Goal: Task Accomplishment & Management: Use online tool/utility

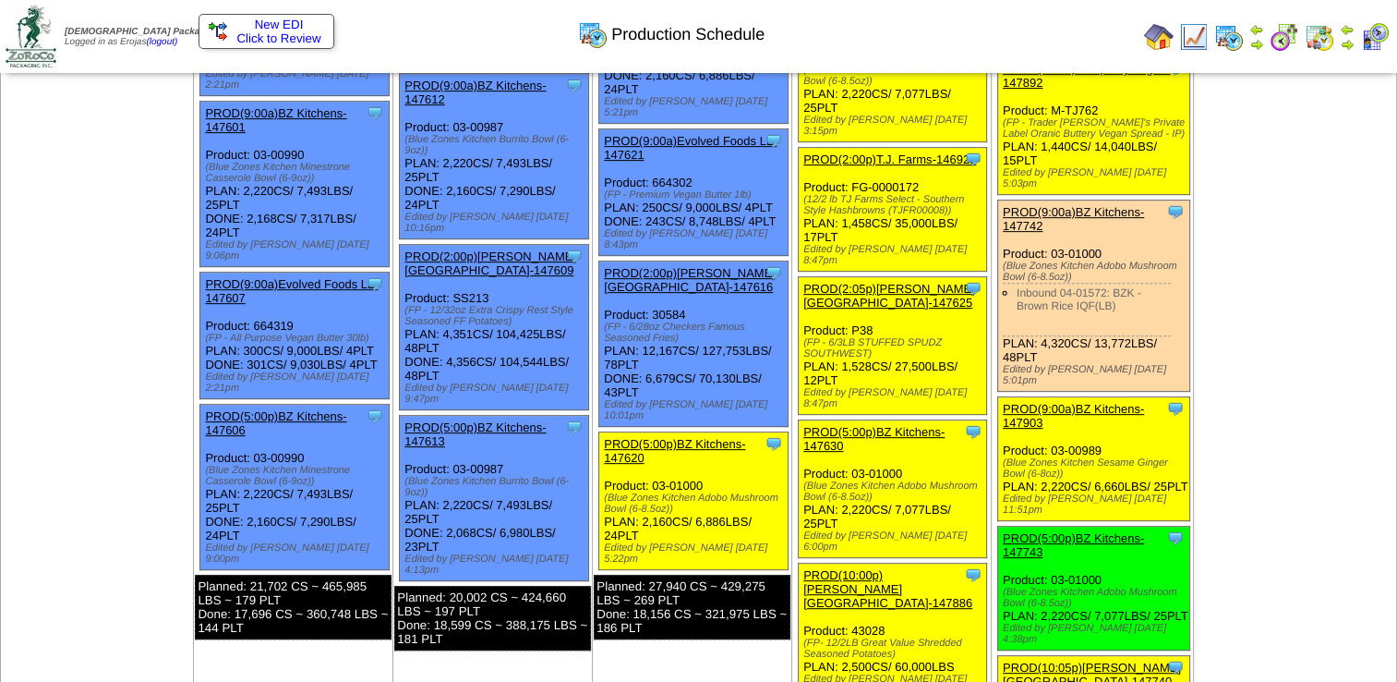
scroll to position [739, 0]
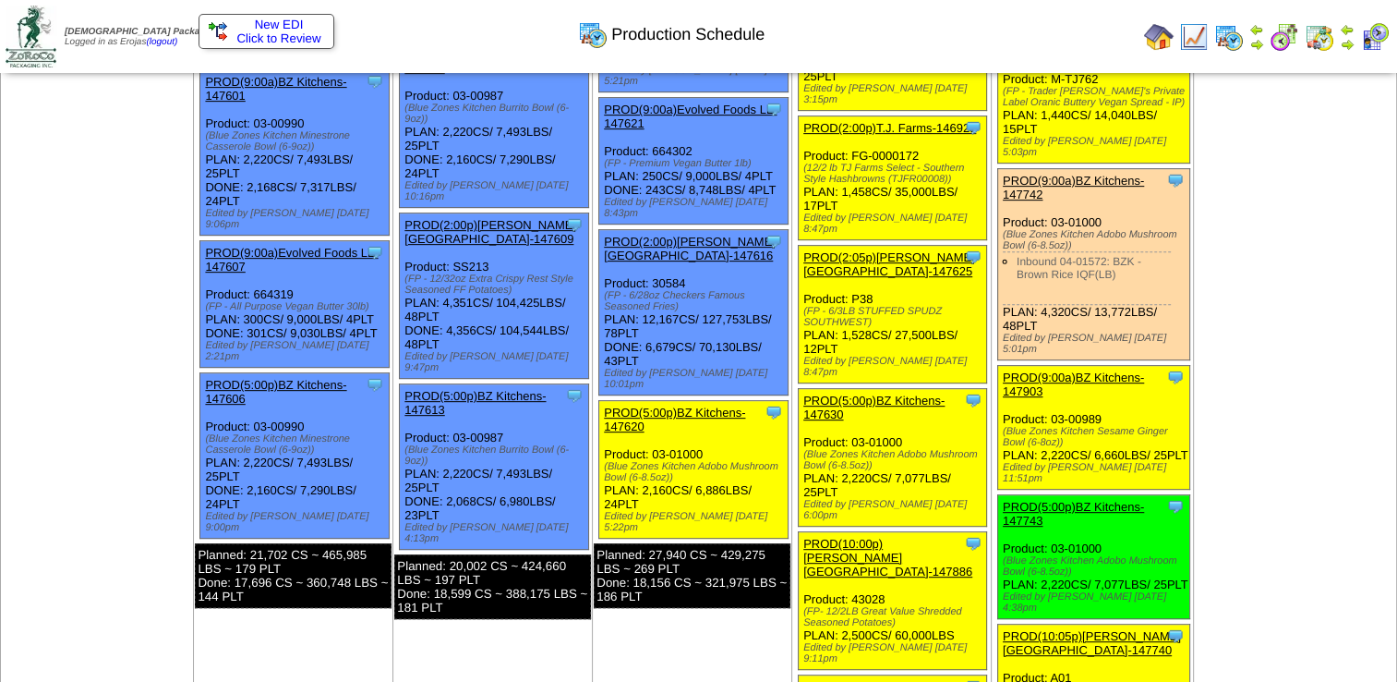
click at [863, 537] on link "PROD(10:00p)[PERSON_NAME][GEOGRAPHIC_DATA]-147886" at bounding box center [887, 558] width 169 height 42
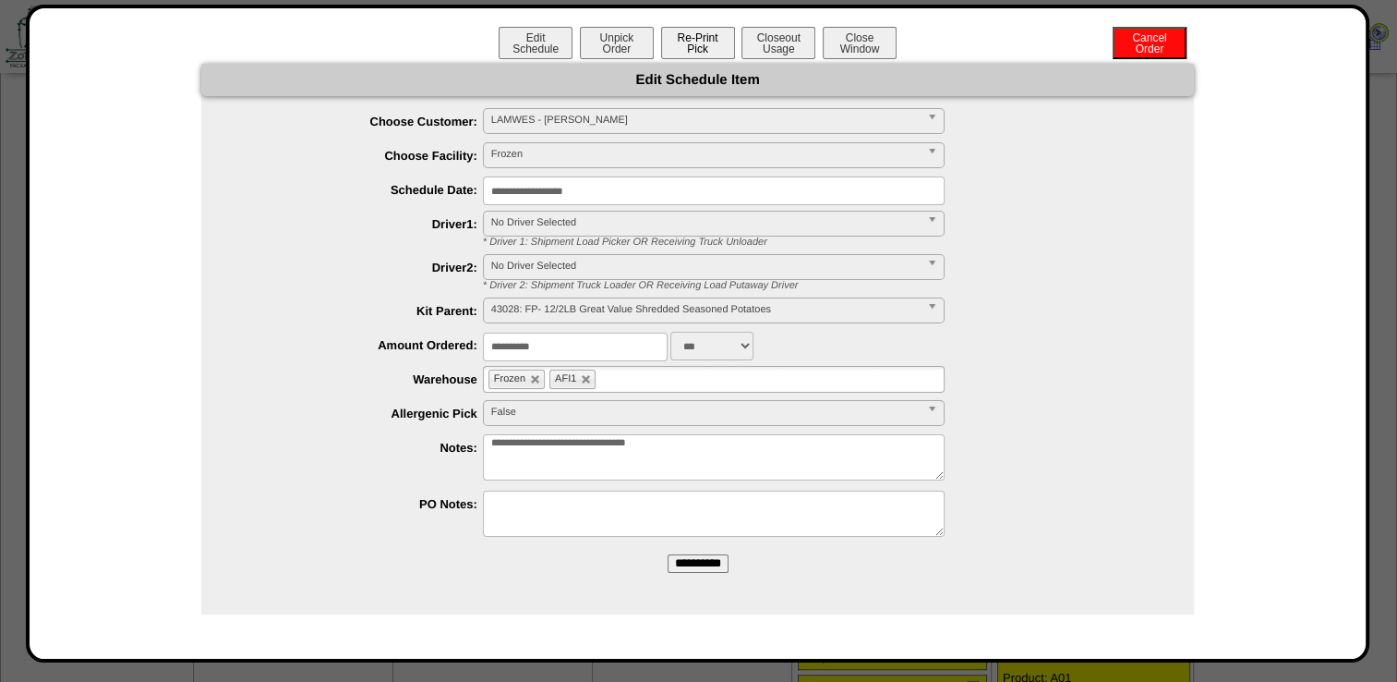
click at [695, 46] on button "Re-Print Pick" at bounding box center [698, 43] width 74 height 32
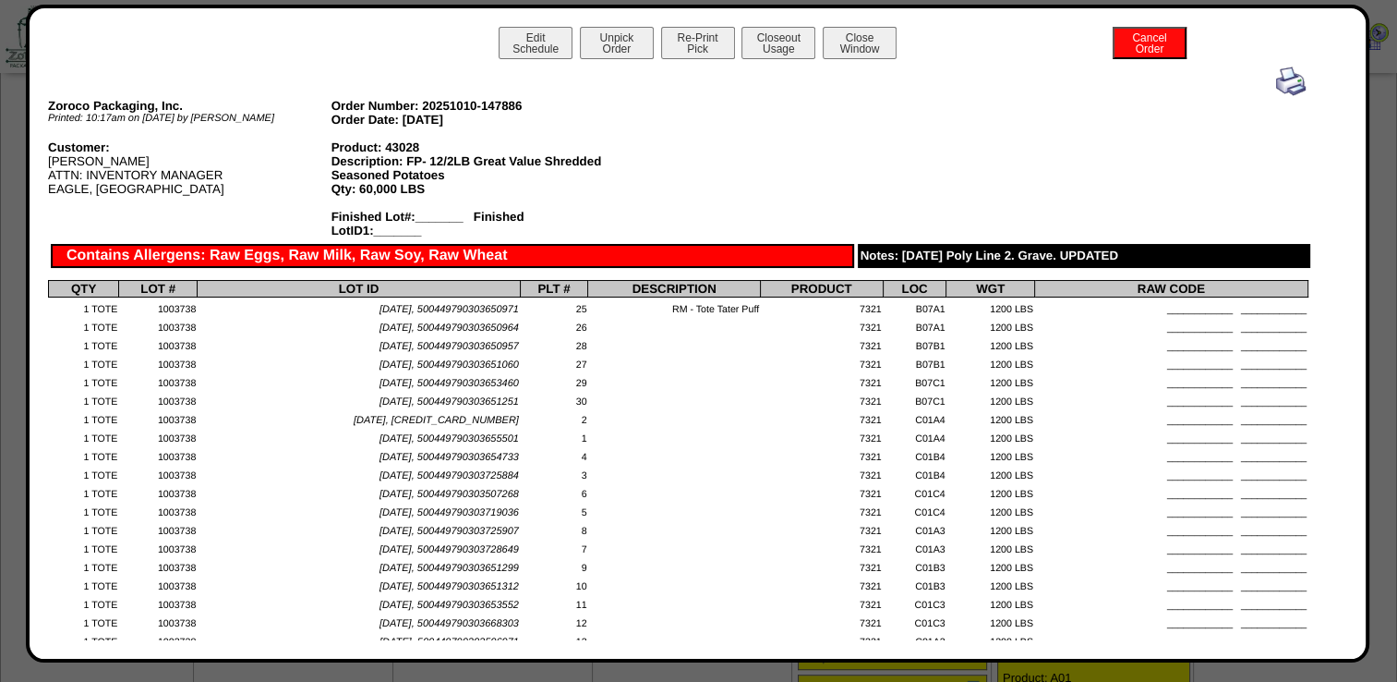
click at [1276, 80] on img at bounding box center [1291, 81] width 30 height 30
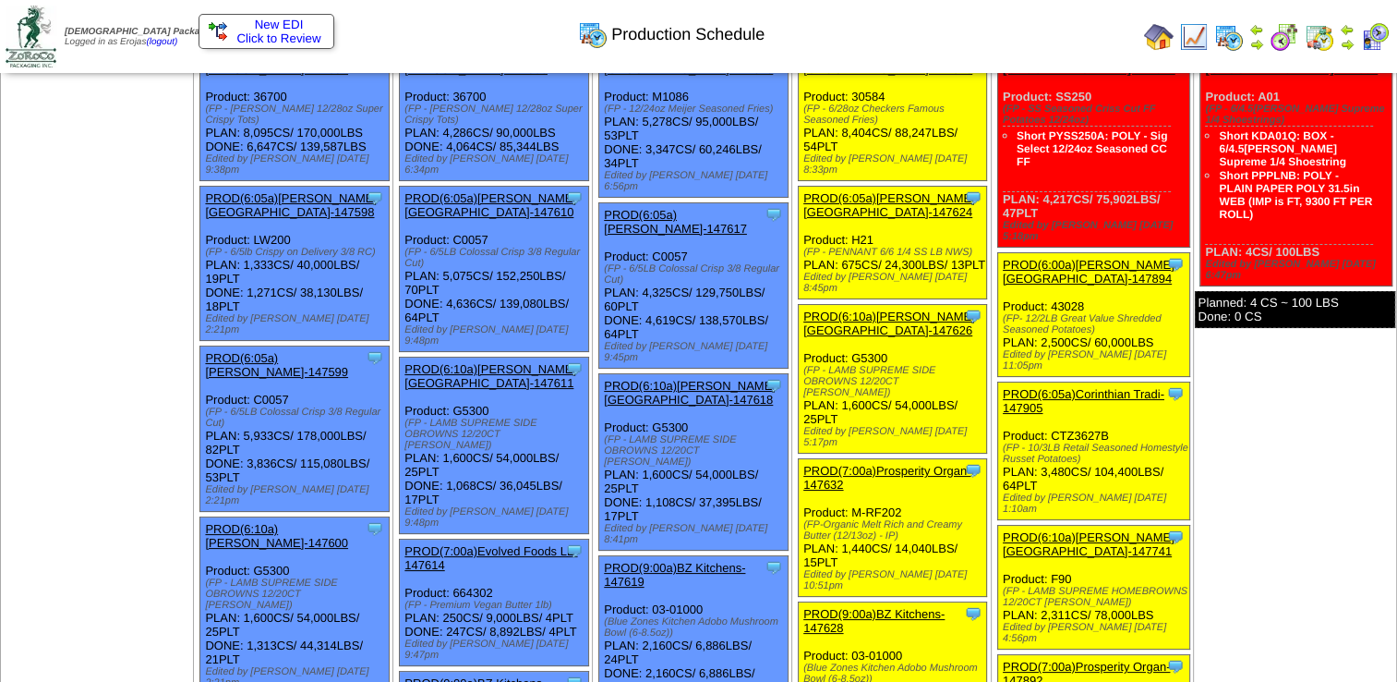
scroll to position [185, 0]
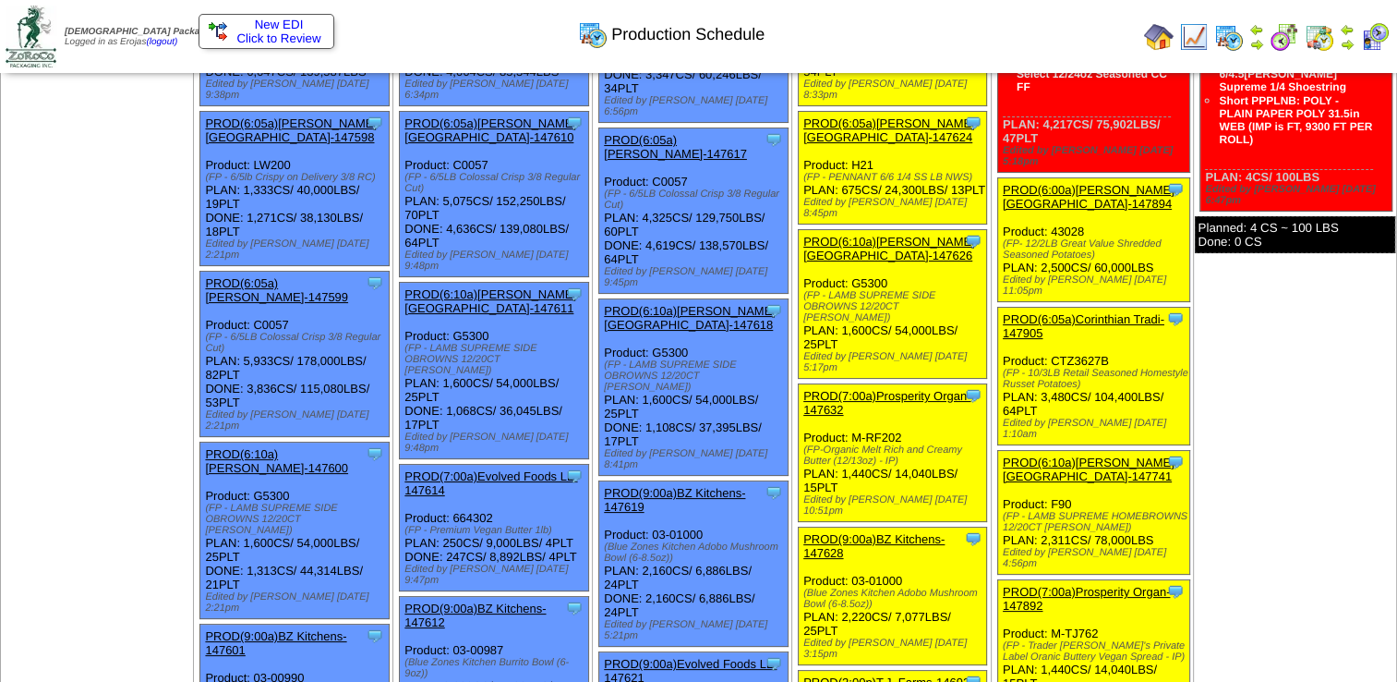
click at [1074, 183] on link "PROD(6:00a)Lamb-Weston-147894" at bounding box center [1089, 197] width 172 height 28
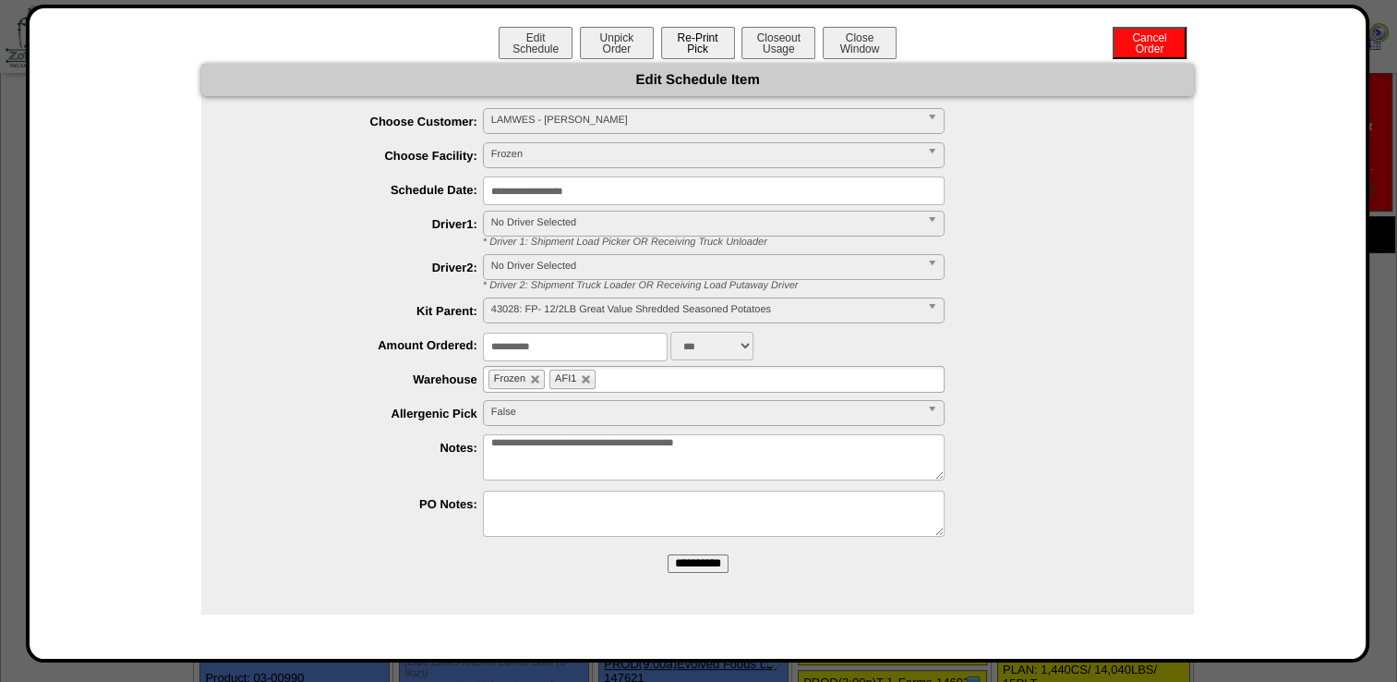
click at [704, 40] on button "Re-Print Pick" at bounding box center [698, 43] width 74 height 32
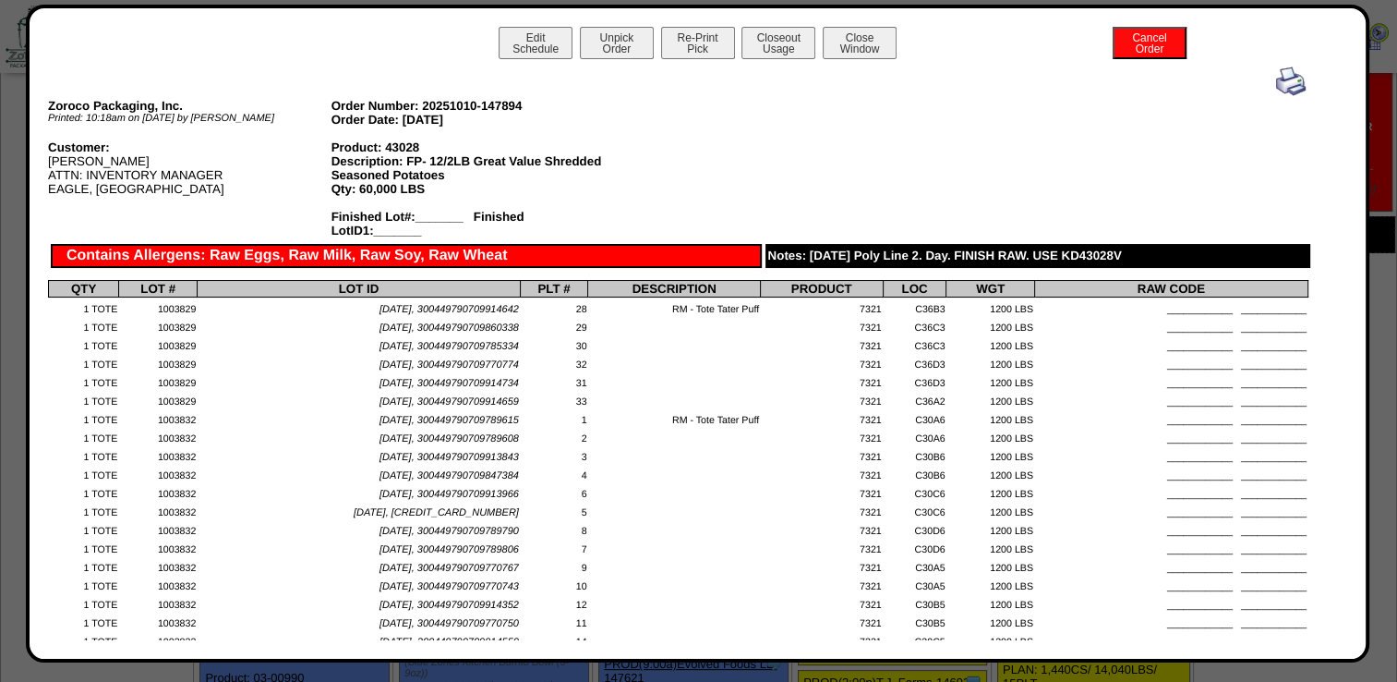
click at [1276, 79] on img at bounding box center [1291, 81] width 30 height 30
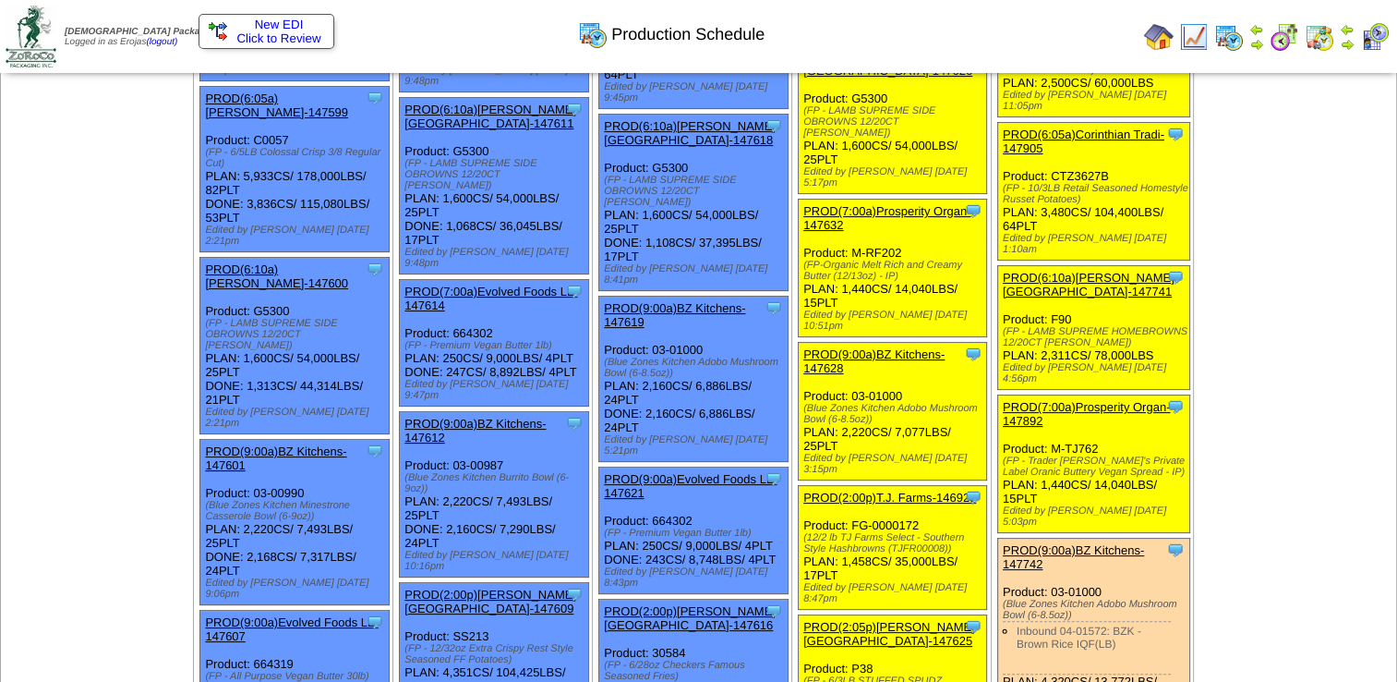
scroll to position [185, 0]
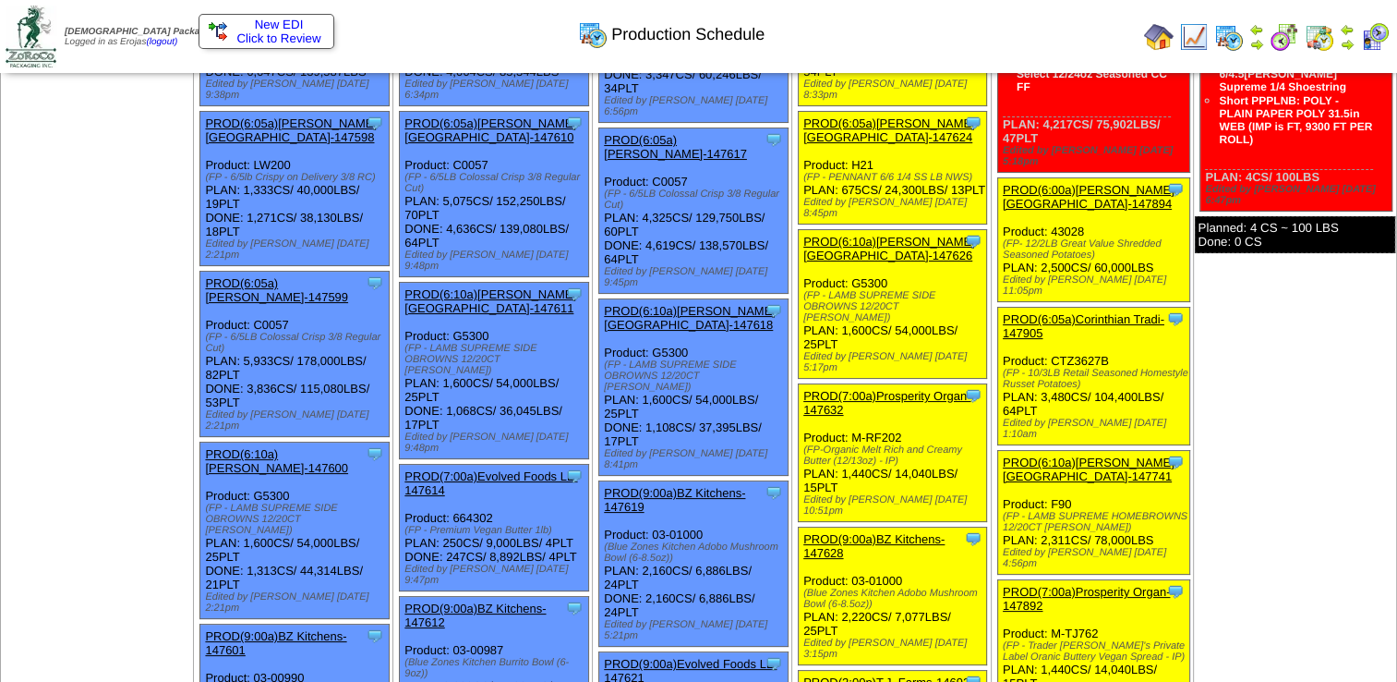
click at [854, 235] on link "PROD(6:10a)[PERSON_NAME][GEOGRAPHIC_DATA]-147626" at bounding box center [889, 249] width 172 height 28
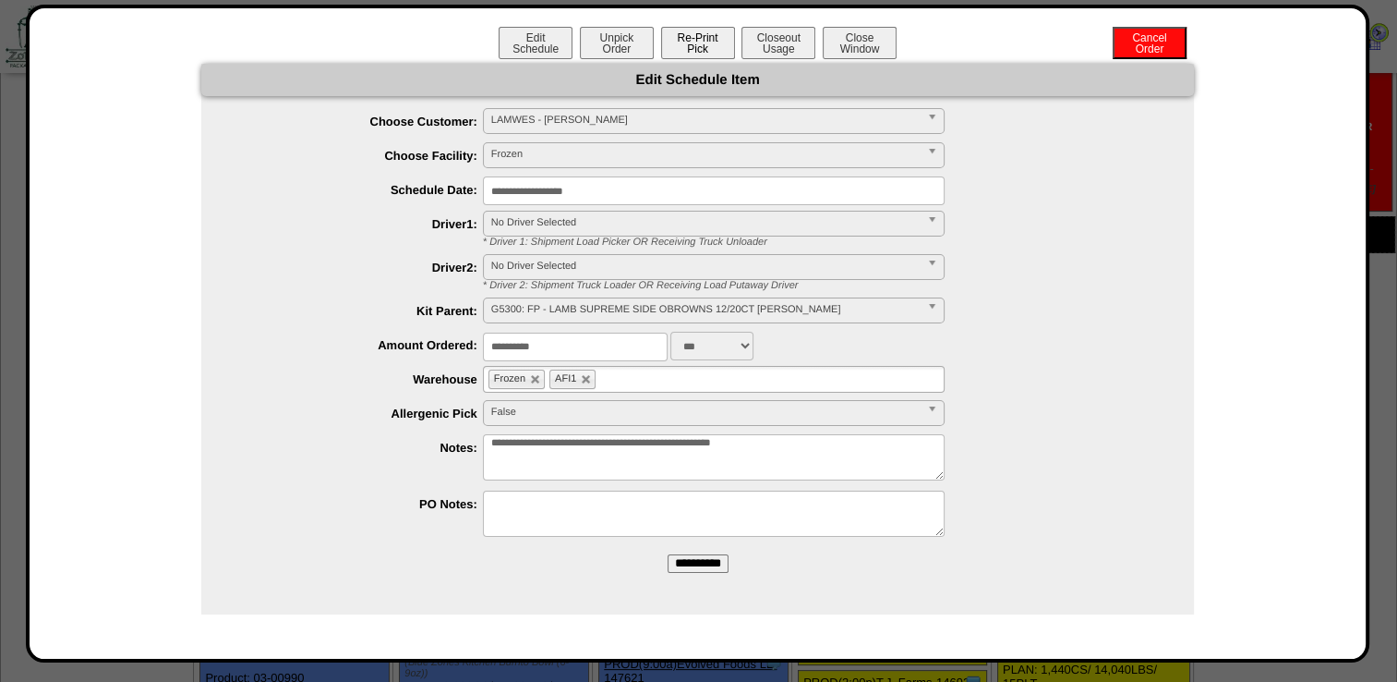
click at [696, 38] on button "Re-Print Pick" at bounding box center [698, 43] width 74 height 32
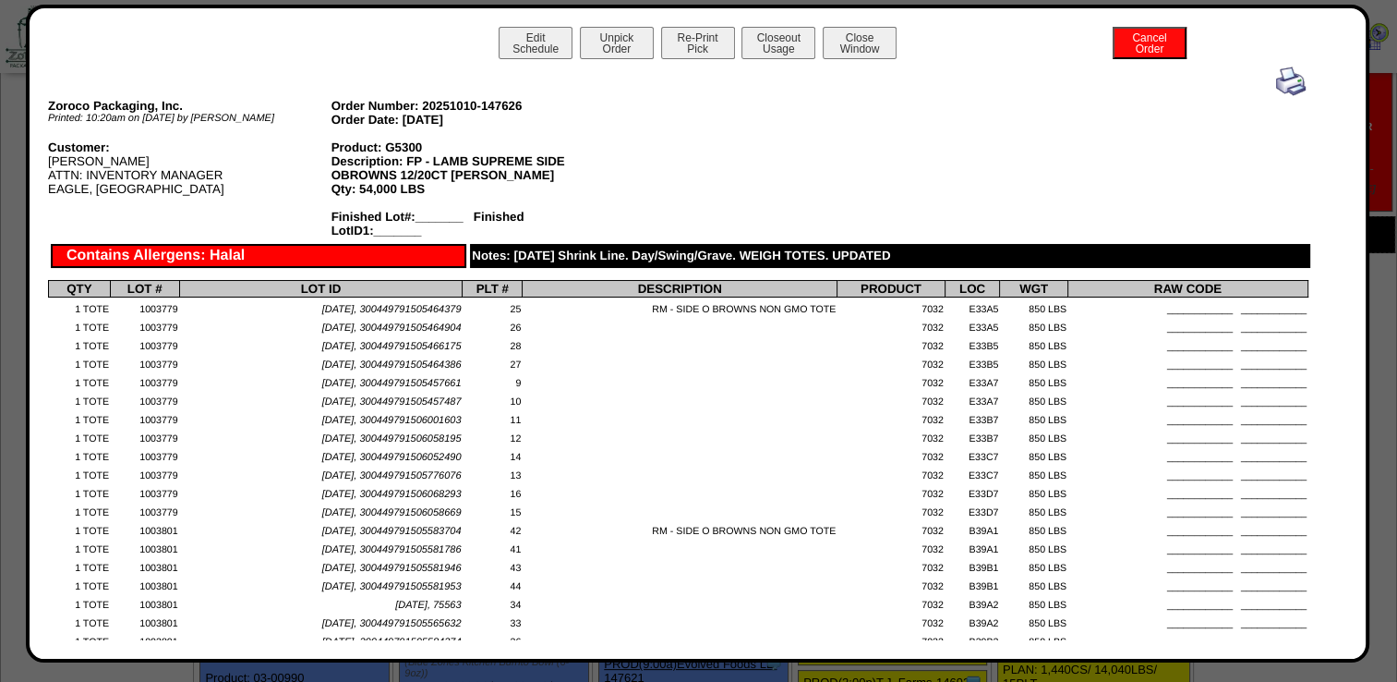
click at [1276, 87] on img at bounding box center [1291, 81] width 30 height 30
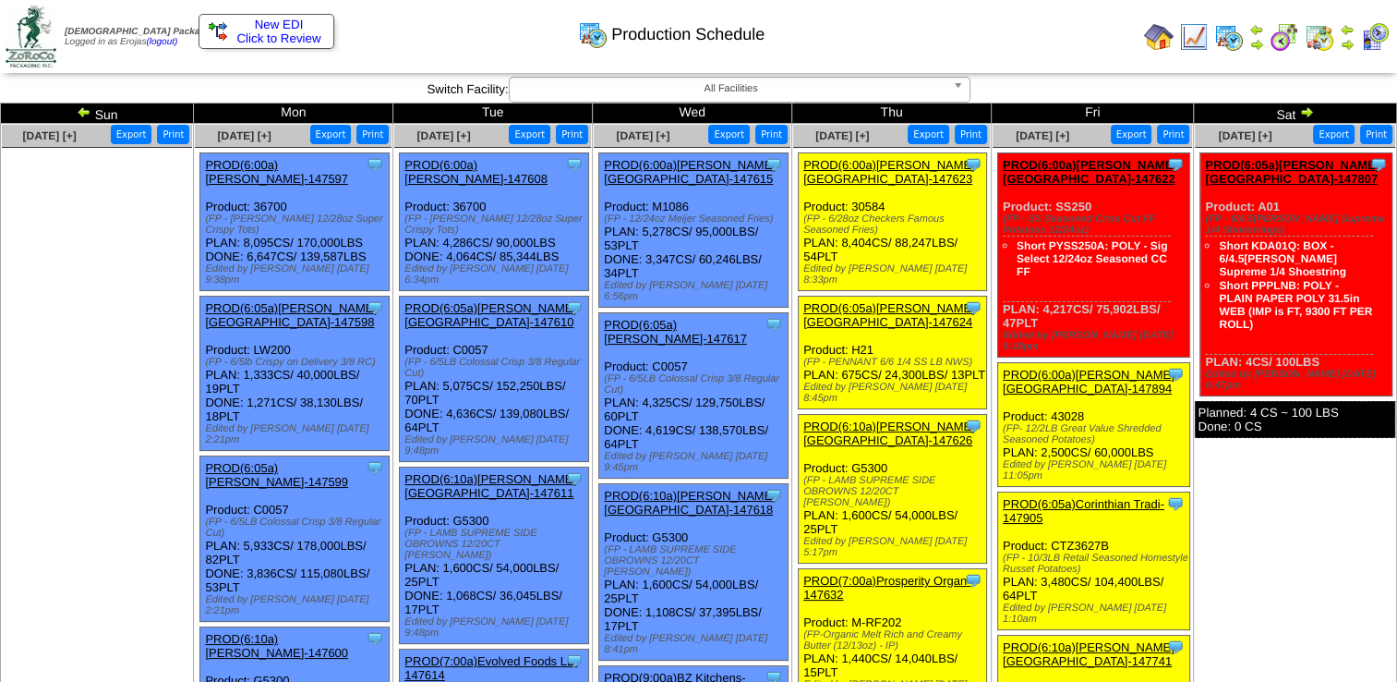
click at [1165, 40] on img at bounding box center [1159, 37] width 30 height 30
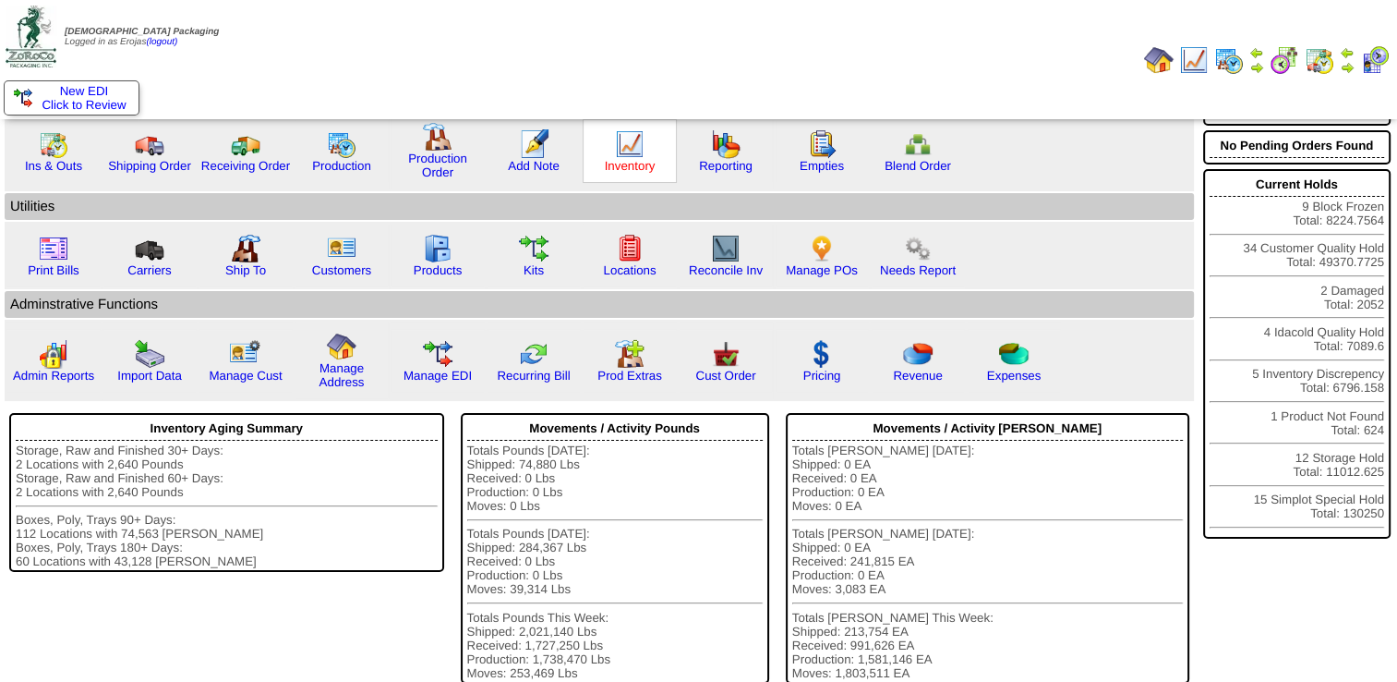
click at [616, 163] on link "Inventory" at bounding box center [630, 166] width 51 height 14
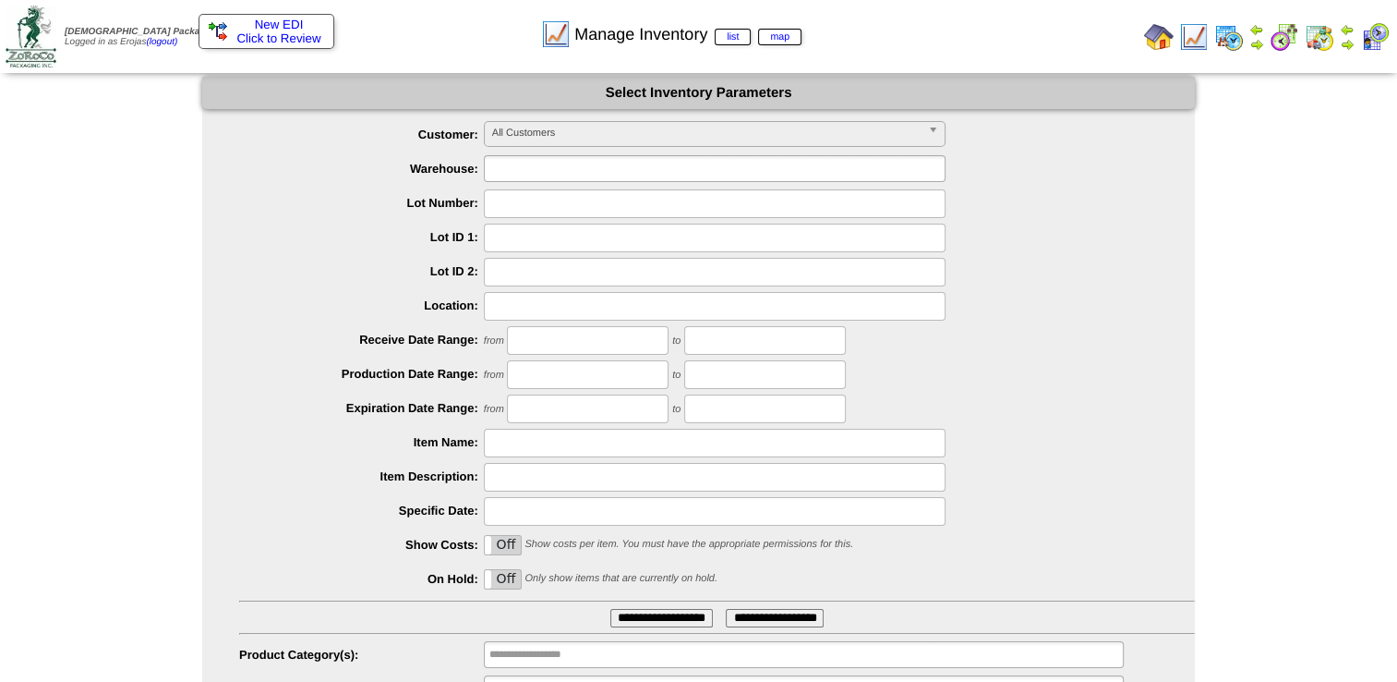
click at [532, 168] on input "text" at bounding box center [548, 168] width 118 height 23
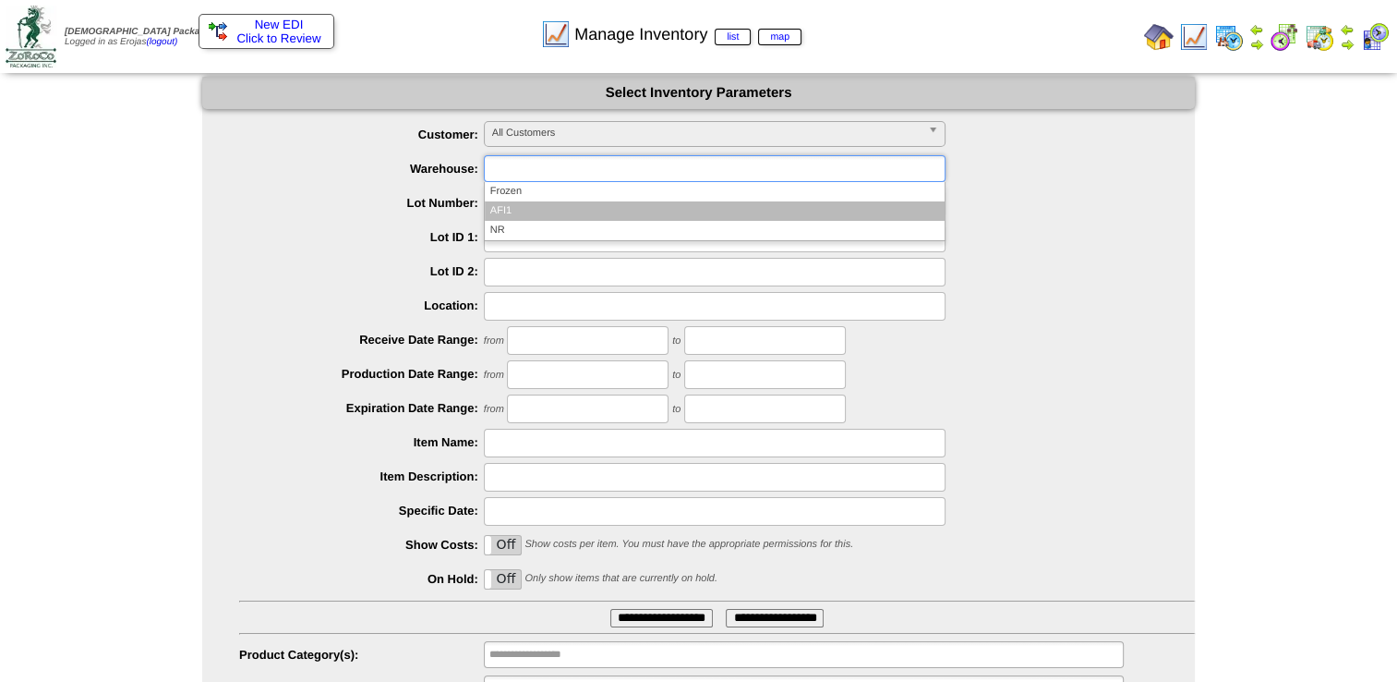
click at [517, 203] on li "AFI1" at bounding box center [715, 210] width 460 height 19
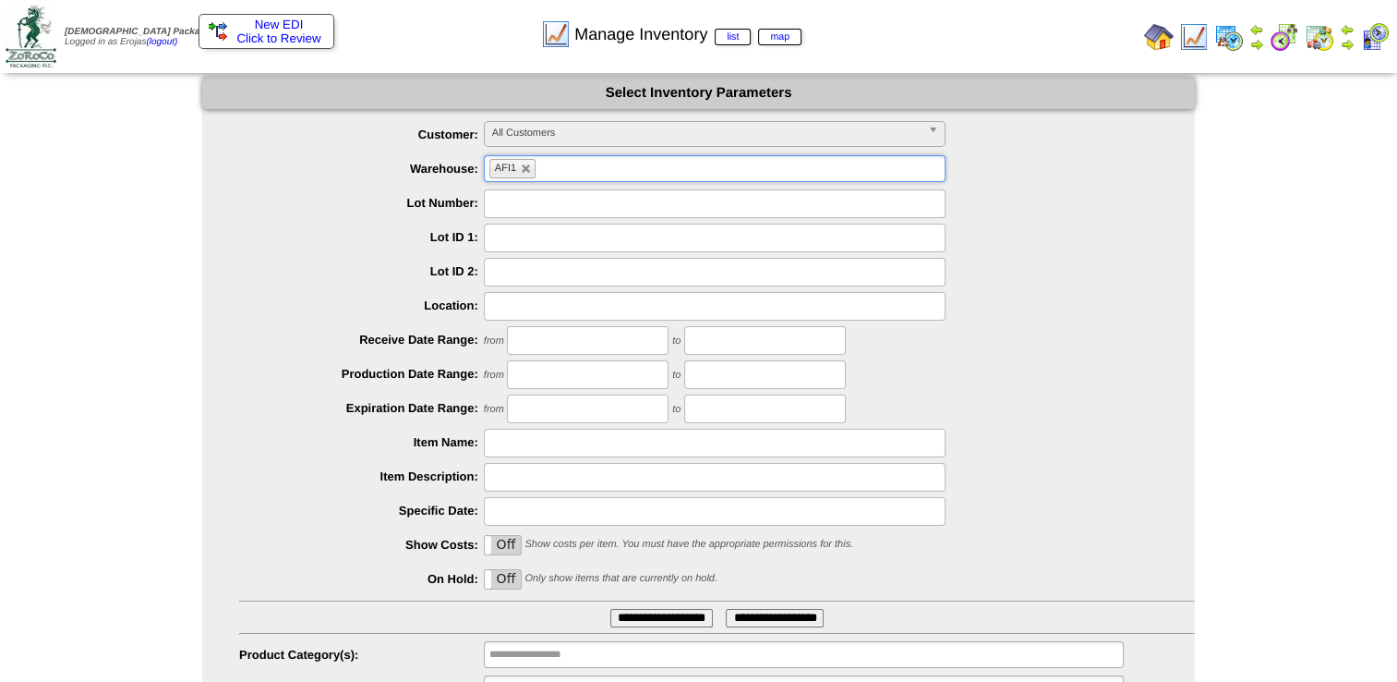
scroll to position [88, 0]
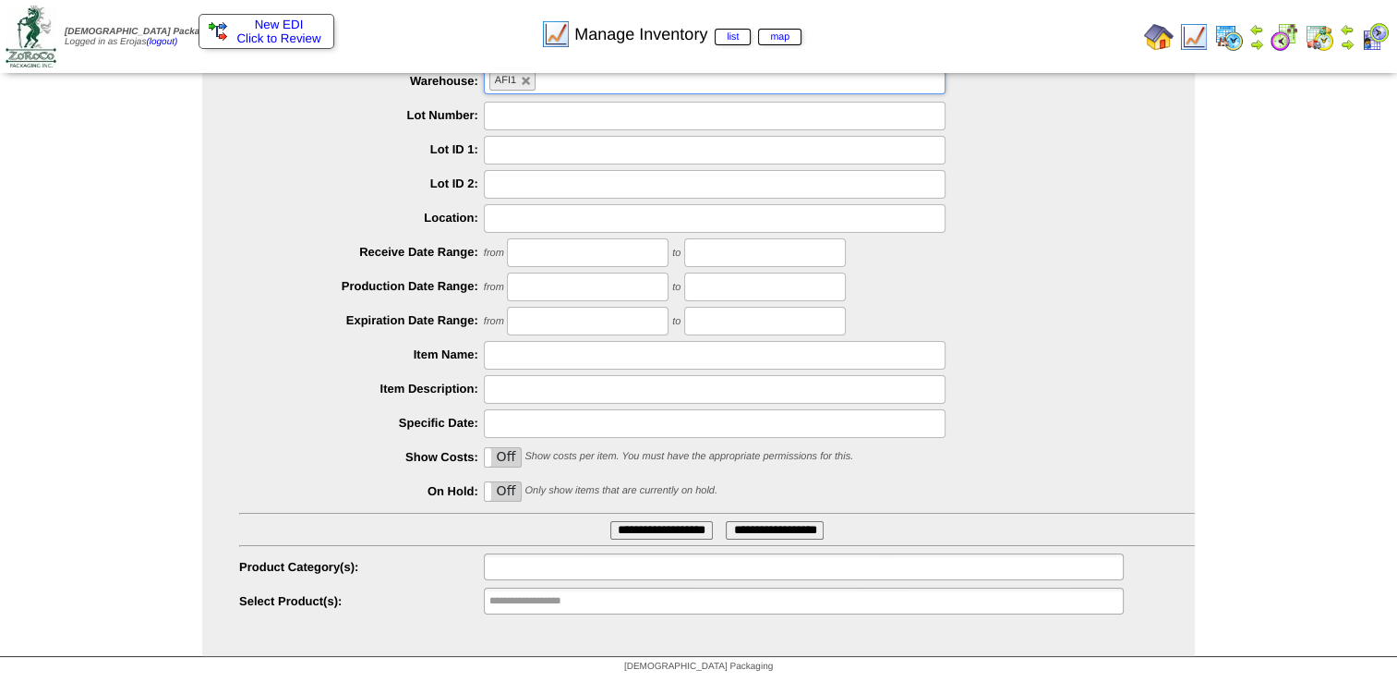
click at [507, 563] on input "text" at bounding box center [548, 566] width 118 height 23
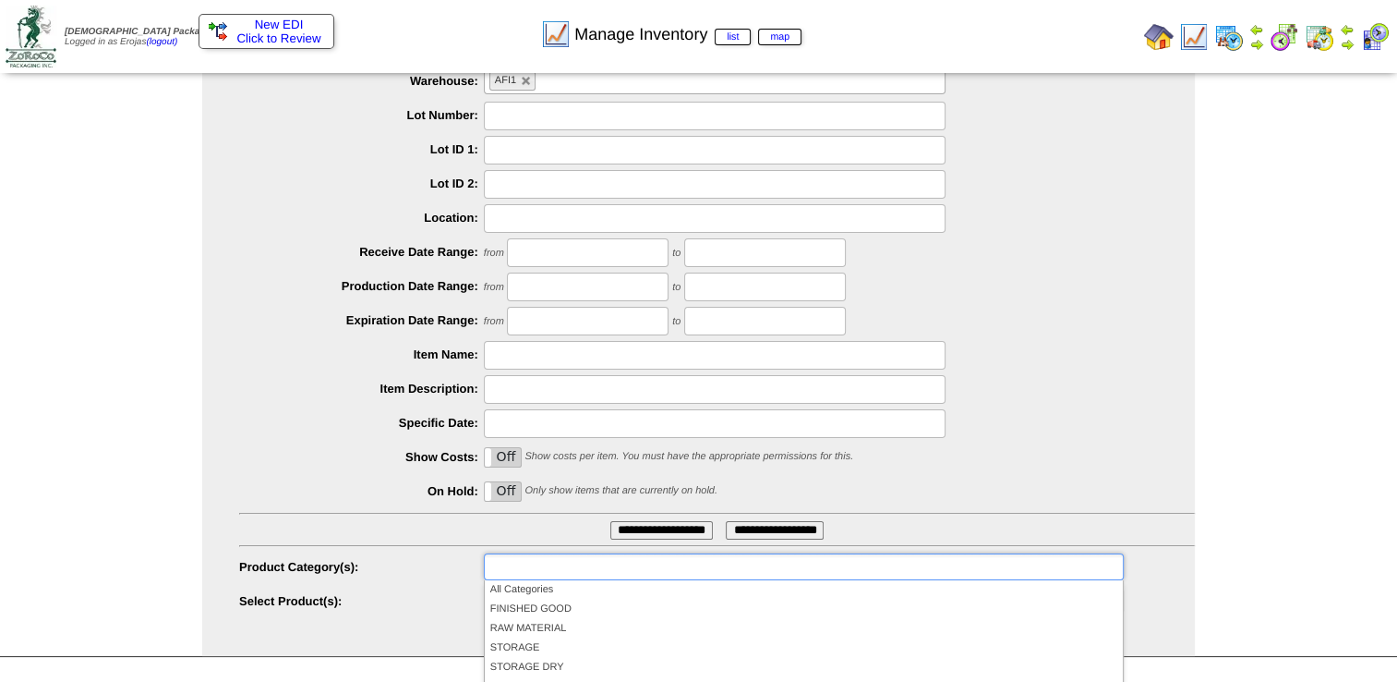
scroll to position [208, 0]
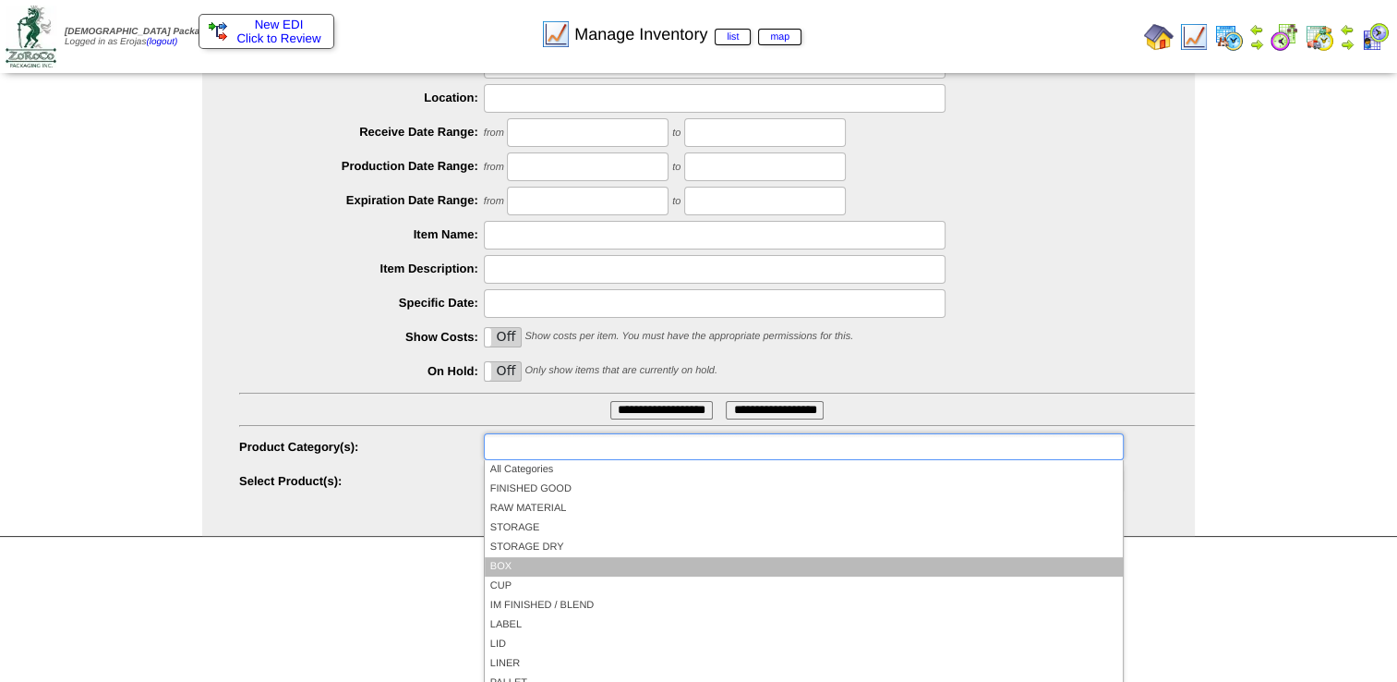
click at [497, 562] on li "BOX" at bounding box center [804, 566] width 638 height 19
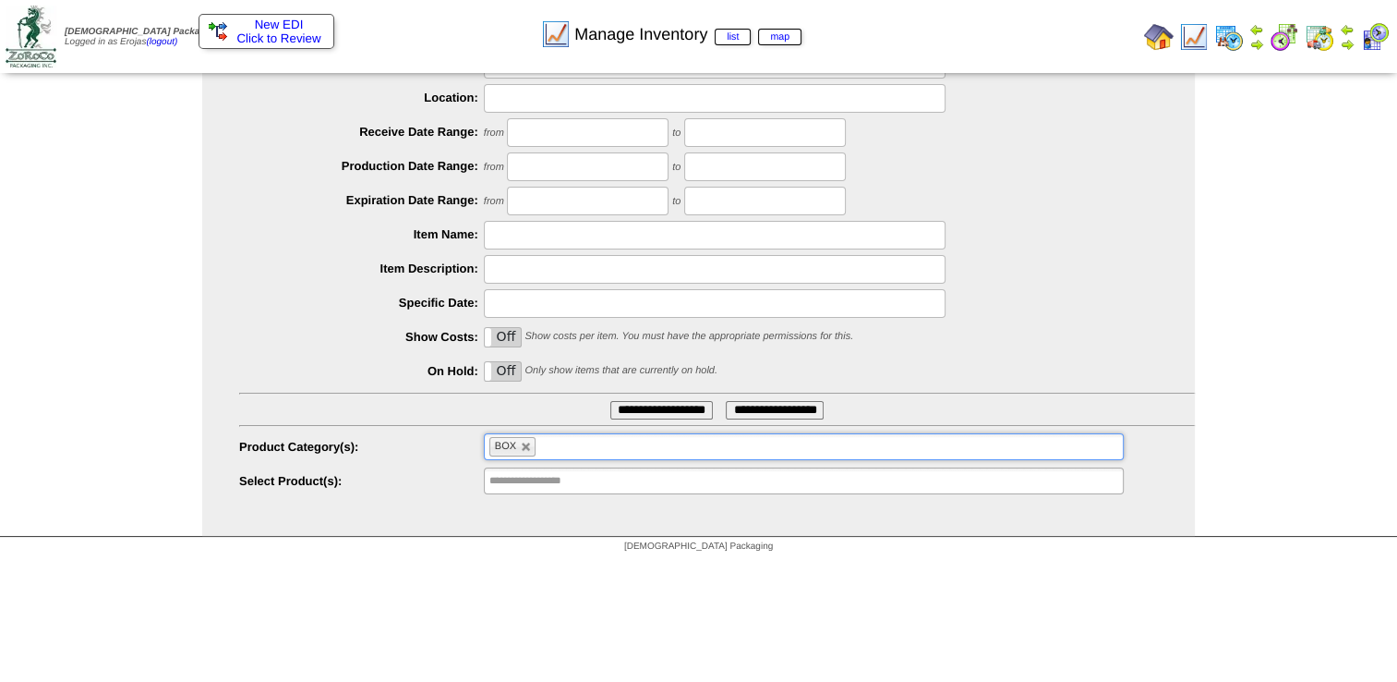
click at [521, 479] on input "**********" at bounding box center [548, 480] width 118 height 23
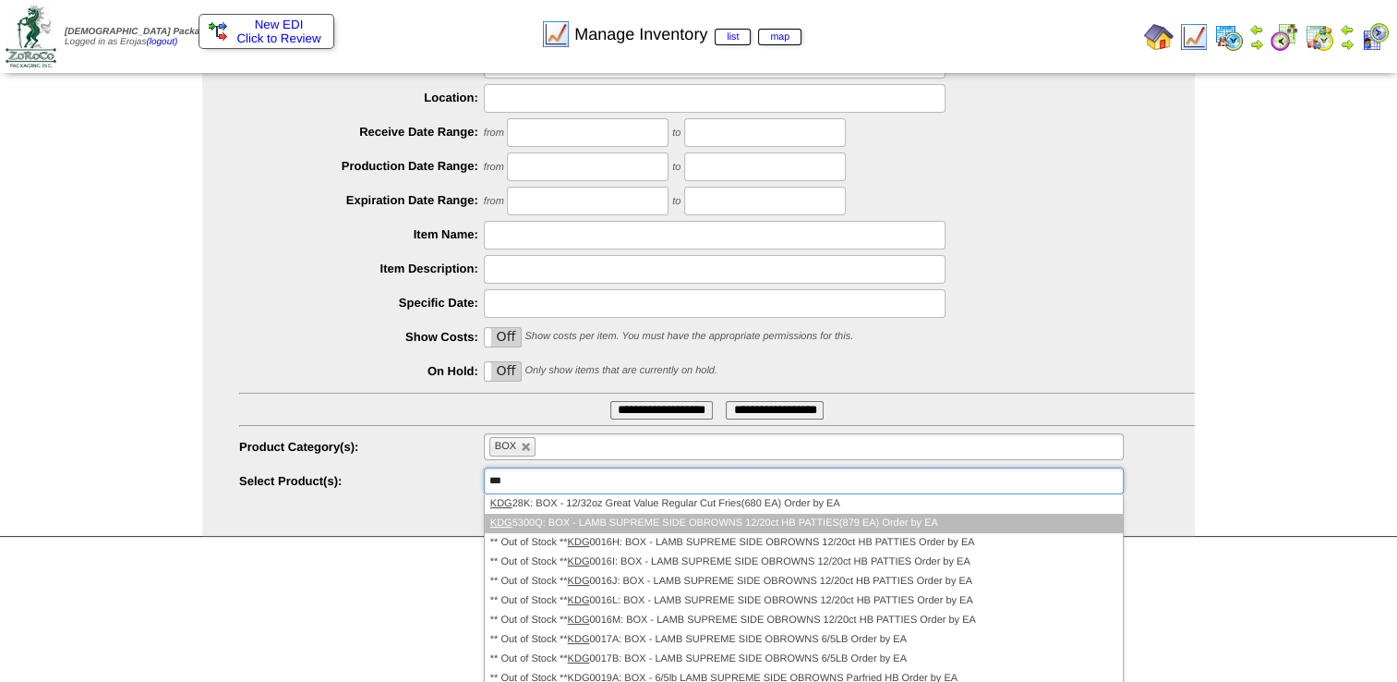
type input "***"
click at [530, 523] on li "KDG 5300Q: BOX - LAMB SUPREME SIDE OBROWNS 12/20ct HB PATTIES(879 EA) Order by …" at bounding box center [804, 522] width 638 height 19
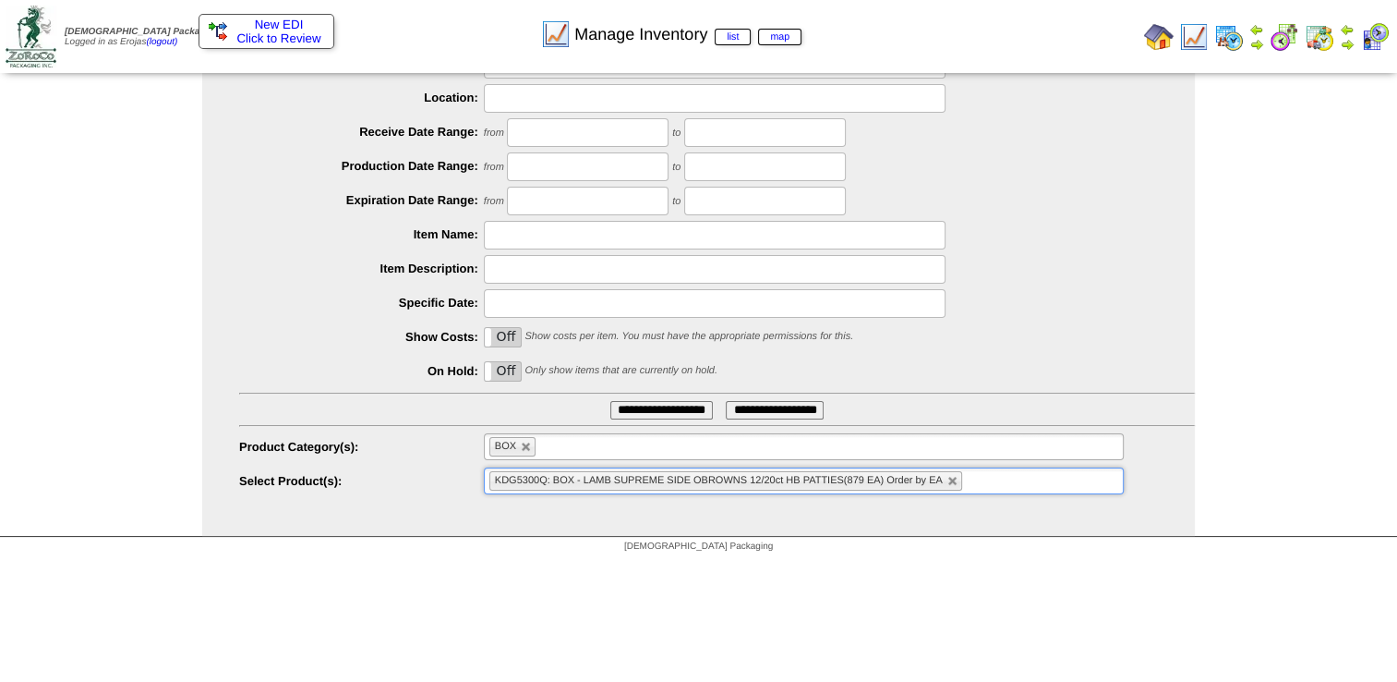
click at [647, 412] on input "**********" at bounding box center [661, 410] width 103 height 18
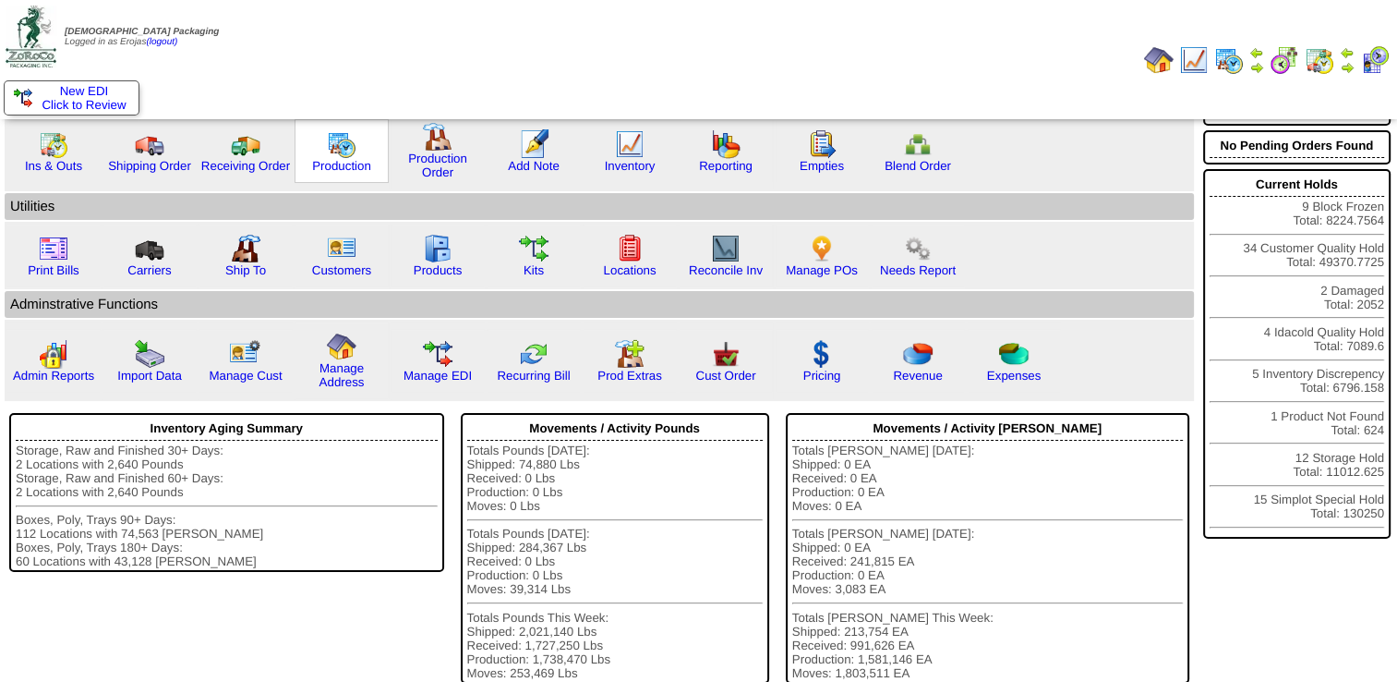
click at [327, 154] on img at bounding box center [342, 144] width 30 height 30
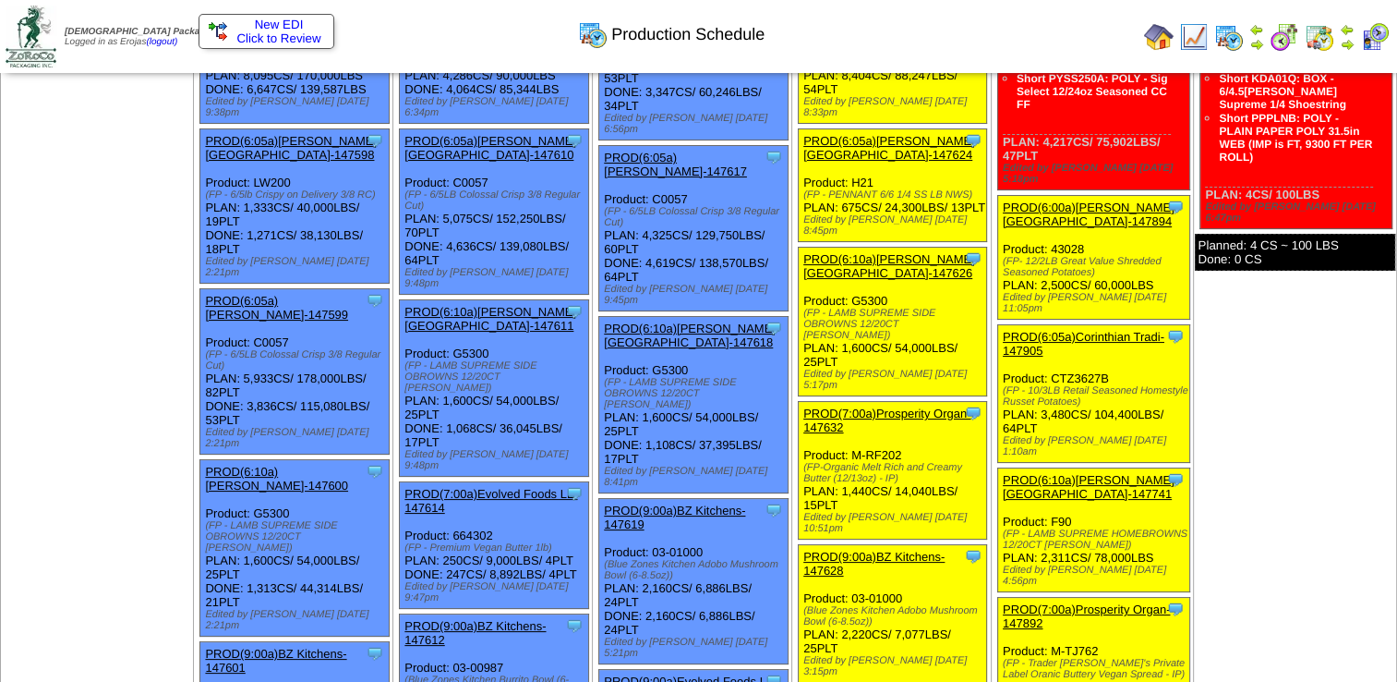
scroll to position [185, 0]
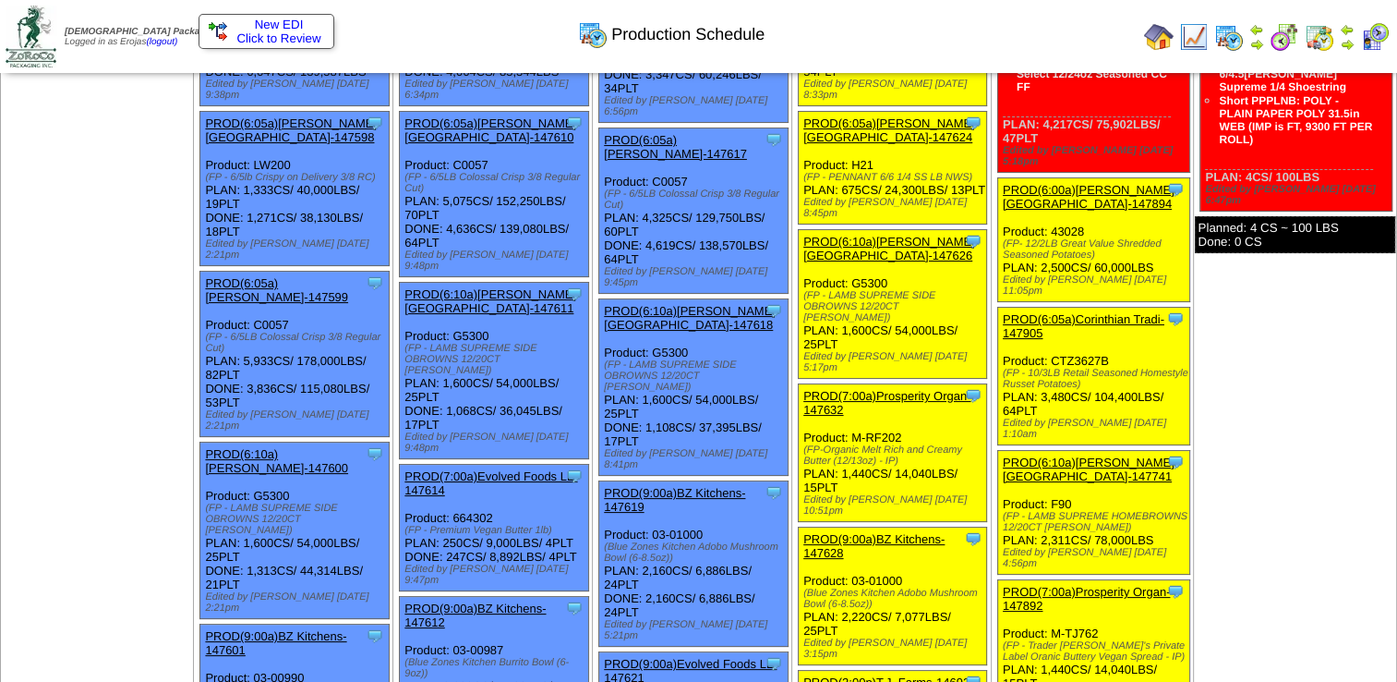
click at [879, 235] on link "PROD(6:10a)[PERSON_NAME][GEOGRAPHIC_DATA]-147626" at bounding box center [889, 249] width 172 height 28
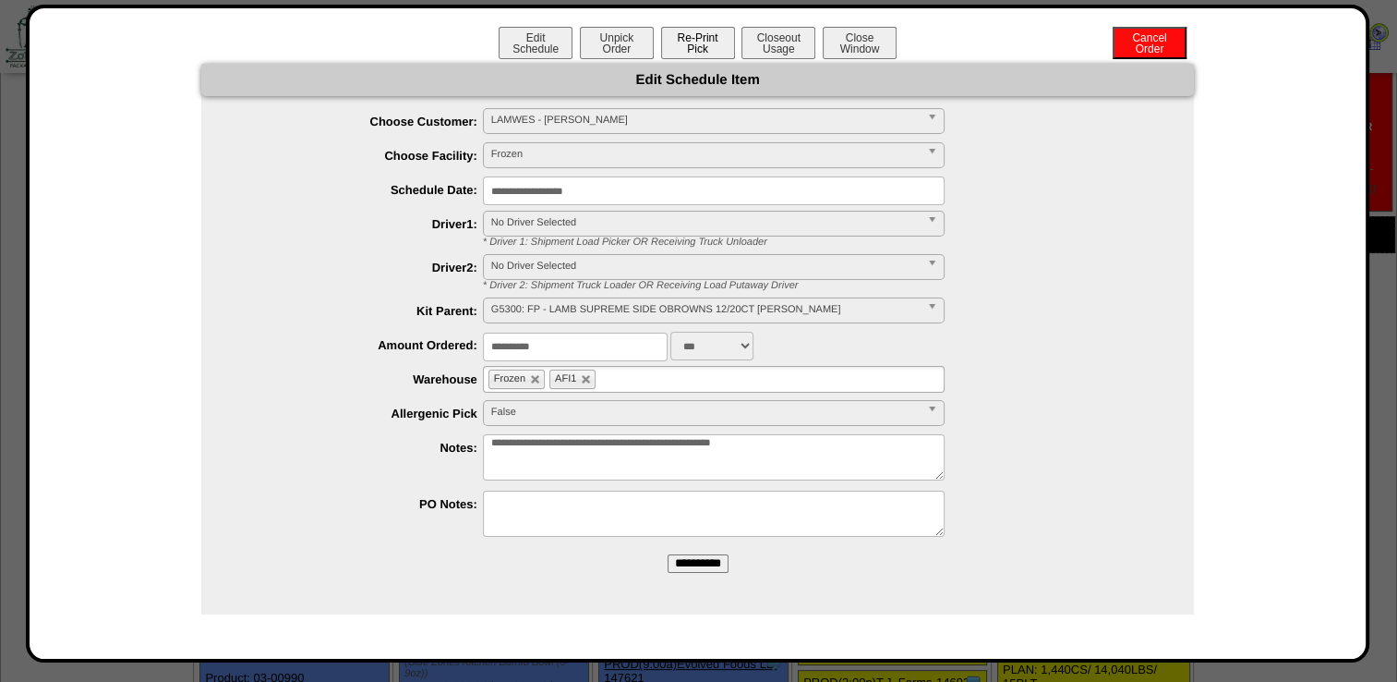
click at [709, 46] on button "Re-Print Pick" at bounding box center [698, 43] width 74 height 32
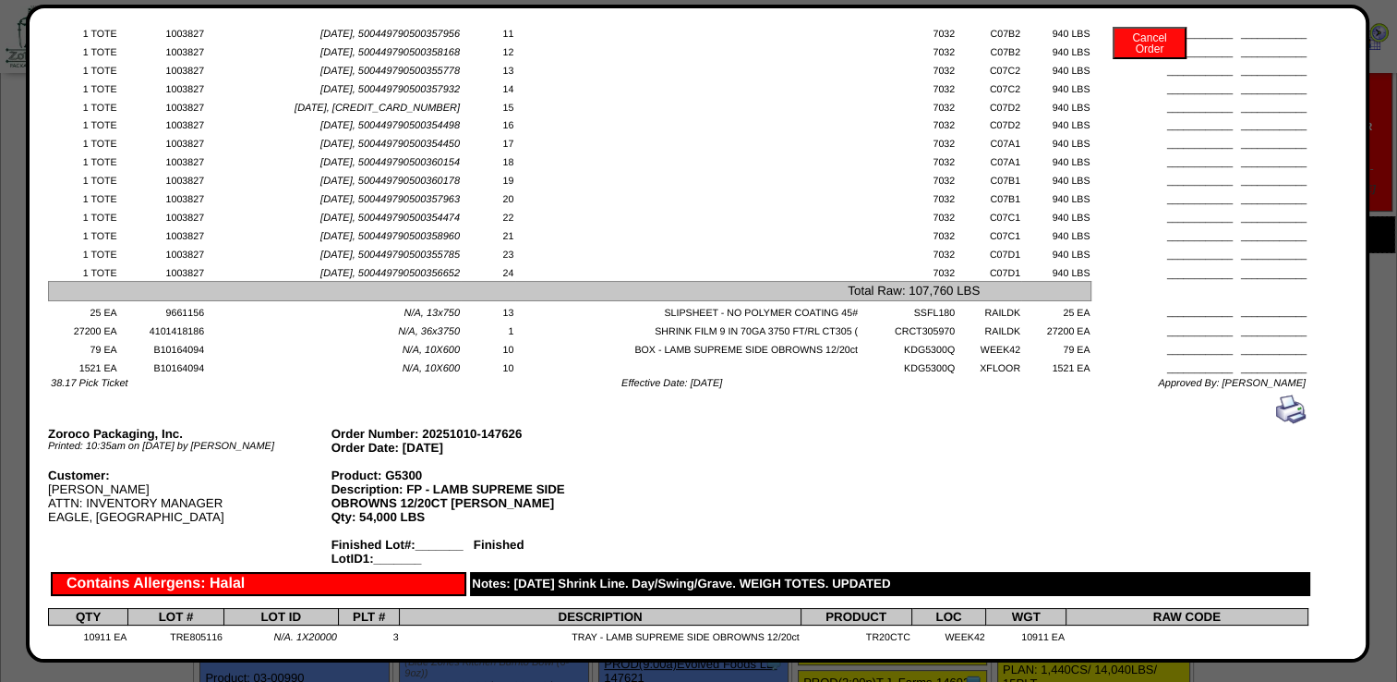
scroll to position [3232, 0]
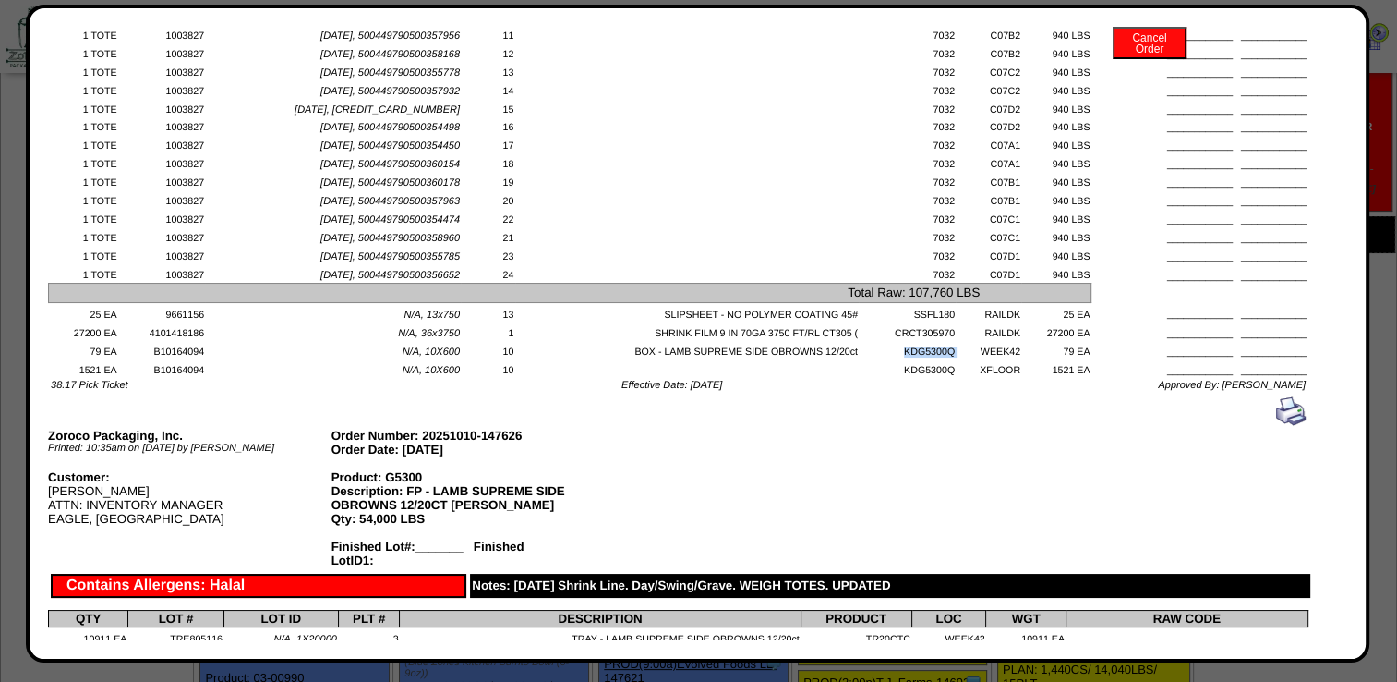
drag, startPoint x: 887, startPoint y: 397, endPoint x: 937, endPoint y: 400, distance: 50.9
click at [937, 358] on tr "79 EA B10164094 N/A, 10X600 10 BOX - LAMB SUPREME SIDE OBROWNS 12/20ct KDG5300Q…" at bounding box center [679, 349] width 1260 height 18
copy tr "KDG5300Q"
